Goal: Information Seeking & Learning: Learn about a topic

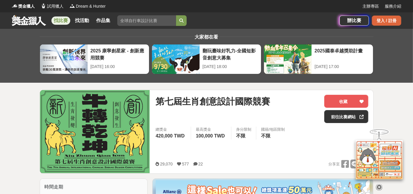
click at [372, 22] on div "登入 / 註冊" at bounding box center [386, 21] width 29 height 10
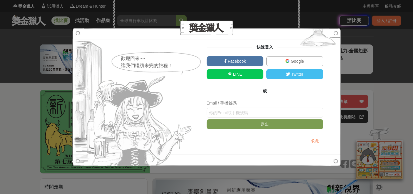
click at [285, 59] on img at bounding box center [287, 61] width 4 height 4
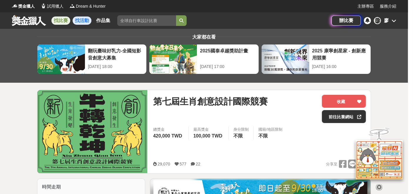
click at [91, 25] on link "找活動" at bounding box center [82, 20] width 19 height 8
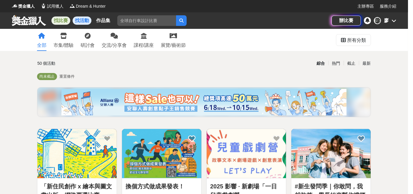
click at [70, 23] on link "找比賽" at bounding box center [60, 20] width 19 height 8
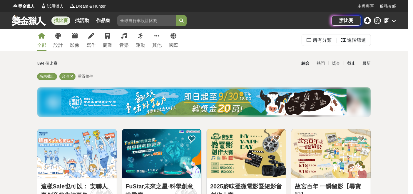
click at [392, 20] on icon at bounding box center [394, 20] width 5 height 5
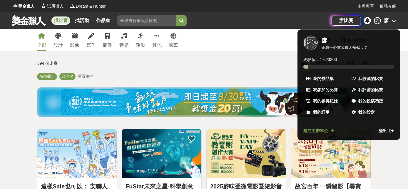
click at [391, 20] on div at bounding box center [206, 94] width 413 height 189
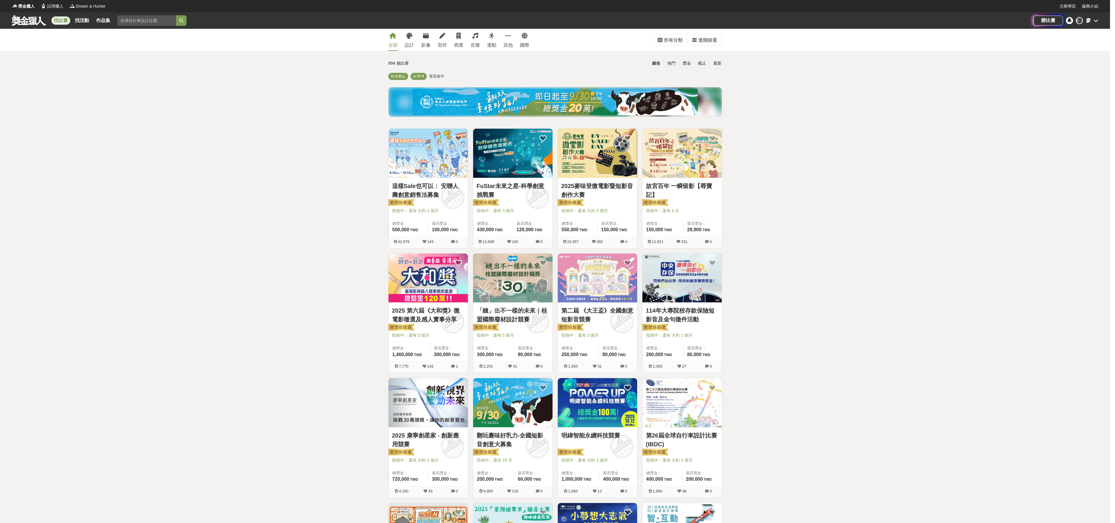
drag, startPoint x: 408, startPoint y: 0, endPoint x: 775, endPoint y: 365, distance: 517.8
click at [413, 193] on div "全部 設計 影像 寫作 商業 音樂 運動 其他 國際 所有分類 進階篩選 894 個比賽 綜合 熱門 獎金 截止 最新 尚未截止 台灣 重置條件 這樣Sale…" at bounding box center [555, 495] width 1110 height 933
click at [413, 49] on div "設計" at bounding box center [409, 45] width 9 height 7
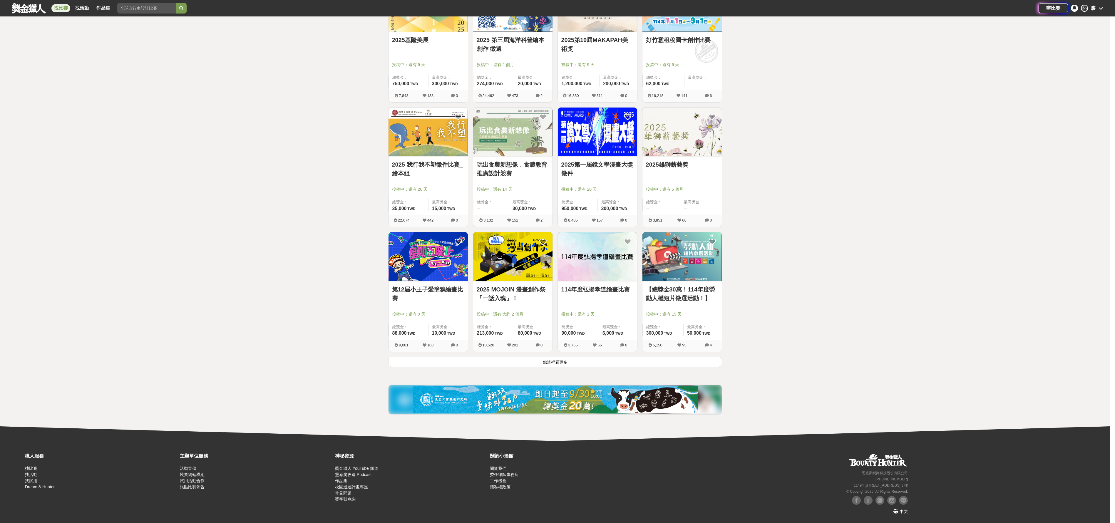
scroll to position [617, 0]
click at [413, 193] on button "點這裡看更多" at bounding box center [555, 362] width 334 height 10
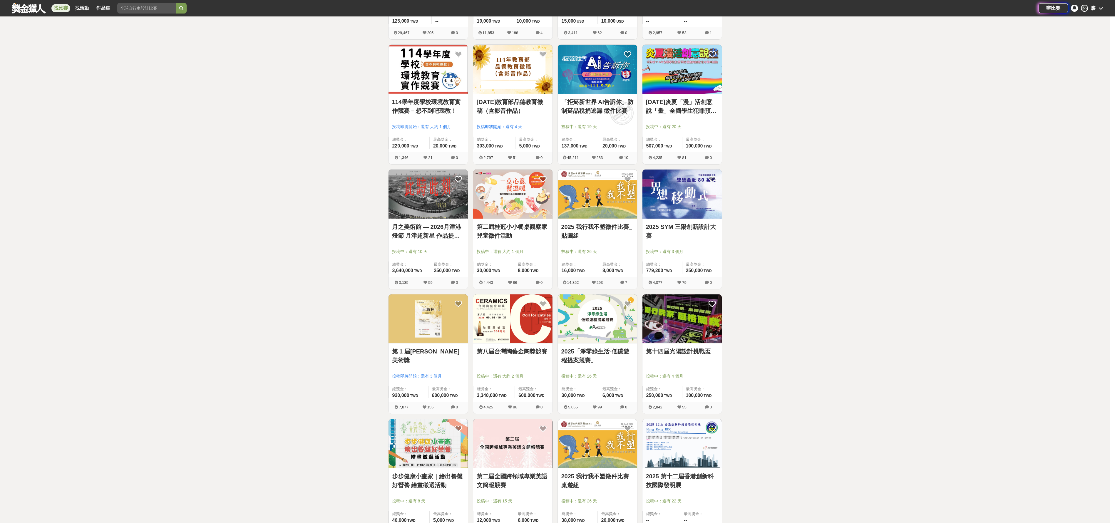
scroll to position [970, 0]
